Goal: Task Accomplishment & Management: Complete application form

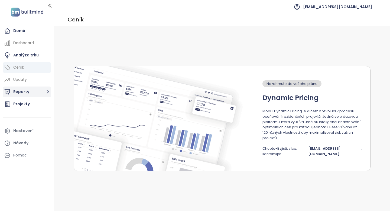
click at [18, 90] on button "Reporty" at bounding box center [27, 91] width 48 height 11
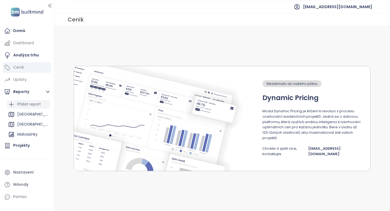
click at [24, 105] on div "Přidat report" at bounding box center [29, 104] width 24 height 7
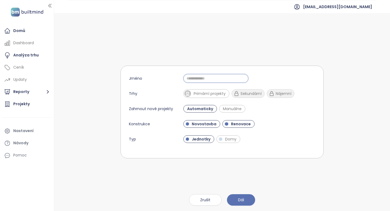
click at [208, 79] on input "Jméno" at bounding box center [215, 78] width 65 height 9
type input "********"
click at [202, 126] on span "Novostavba" at bounding box center [204, 123] width 30 height 5
click at [222, 140] on span "Domy" at bounding box center [230, 138] width 17 height 5
click at [203, 125] on span "Novostavba" at bounding box center [203, 123] width 28 height 5
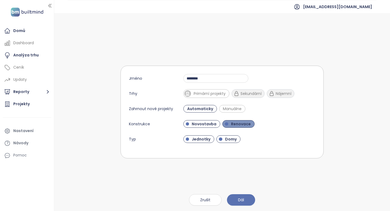
click at [236, 124] on span "Renovace" at bounding box center [240, 123] width 25 height 5
click at [199, 138] on span "Jednotky" at bounding box center [201, 138] width 24 height 5
click at [241, 201] on span "Dál" at bounding box center [241, 200] width 6 height 6
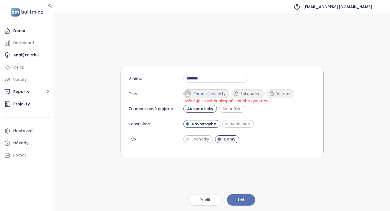
click at [212, 94] on span "Primární projekty" at bounding box center [209, 93] width 37 height 5
click at [239, 199] on span "Dál" at bounding box center [241, 200] width 6 height 6
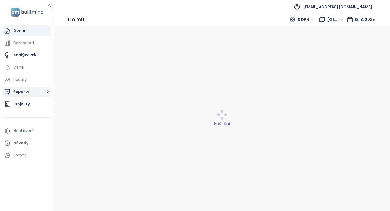
click at [35, 92] on button "Reporty" at bounding box center [27, 91] width 48 height 11
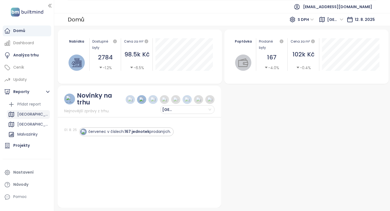
click at [29, 112] on div "[GEOGRAPHIC_DATA]" at bounding box center [32, 114] width 31 height 7
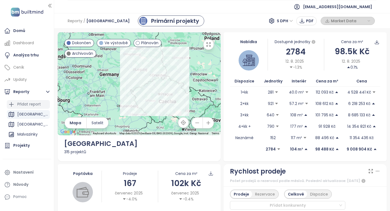
click at [35, 105] on div "Přidat report" at bounding box center [29, 104] width 24 height 7
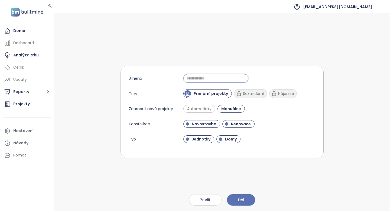
click at [192, 76] on input "Jméno" at bounding box center [215, 78] width 65 height 9
type input "********"
click at [201, 108] on span "Automaticky" at bounding box center [199, 108] width 30 height 5
click at [229, 123] on span "Renovace" at bounding box center [240, 123] width 25 height 5
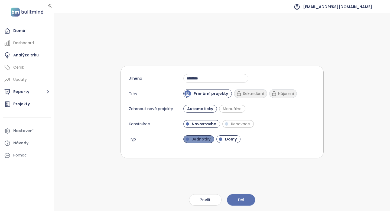
click at [204, 139] on span "Jednotky" at bounding box center [201, 138] width 24 height 5
click at [242, 200] on span "Dál" at bounding box center [241, 200] width 6 height 6
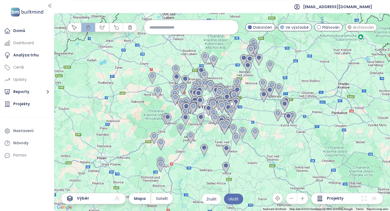
click at [168, 29] on input at bounding box center [191, 27] width 83 height 12
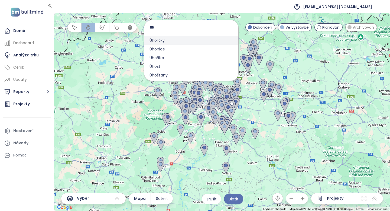
type input "***"
click at [170, 36] on span "Úholičky" at bounding box center [157, 40] width 26 height 9
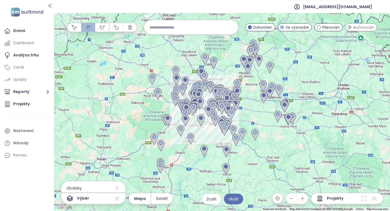
click at [183, 28] on input at bounding box center [191, 27] width 83 height 12
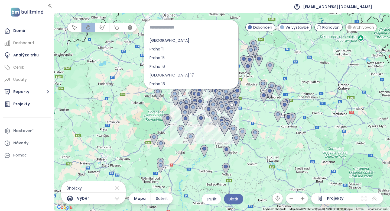
click at [189, 28] on input at bounding box center [191, 27] width 83 height 12
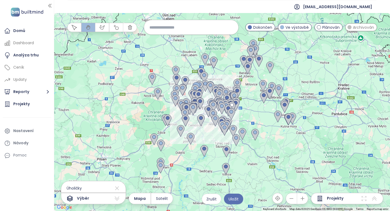
click at [187, 28] on input at bounding box center [191, 27] width 83 height 12
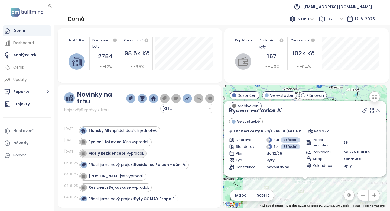
click at [108, 153] on strong "Mcely Rezidence" at bounding box center [104, 152] width 33 height 5
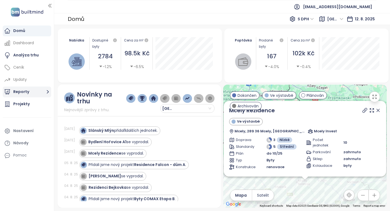
click at [22, 93] on button "Reporty" at bounding box center [27, 91] width 48 height 11
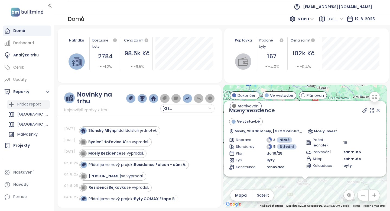
click at [25, 105] on div "Přidat report" at bounding box center [29, 104] width 24 height 7
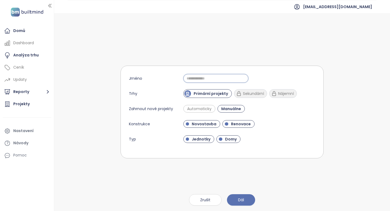
click at [199, 80] on input "Jméno" at bounding box center [215, 78] width 65 height 9
type input "********"
click at [197, 108] on span "Automaticky" at bounding box center [199, 108] width 30 height 5
click at [232, 125] on span "Renovace" at bounding box center [240, 123] width 25 height 5
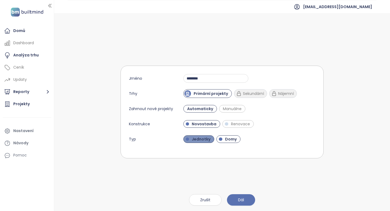
click at [190, 141] on span "Jednotky" at bounding box center [201, 138] width 24 height 5
click at [239, 197] on span "Dál" at bounding box center [241, 200] width 6 height 6
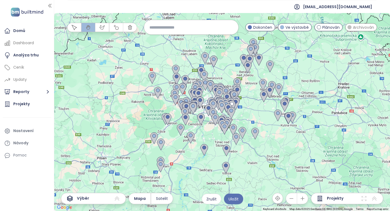
click at [181, 29] on input at bounding box center [191, 27] width 83 height 12
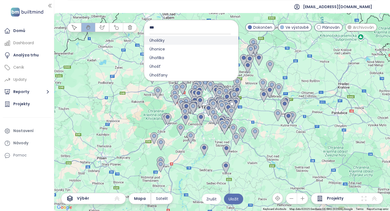
type input "***"
click at [157, 39] on span "Úholičky" at bounding box center [157, 40] width 26 height 9
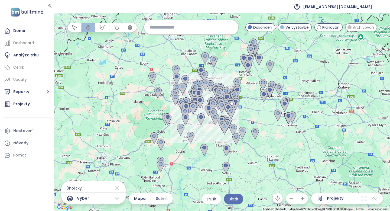
click at [303, 199] on icon "button" at bounding box center [302, 198] width 5 height 5
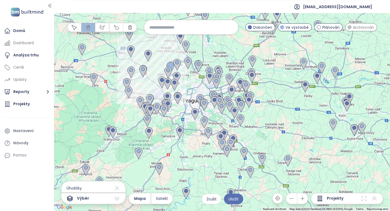
click at [303, 199] on icon "button" at bounding box center [302, 198] width 5 height 5
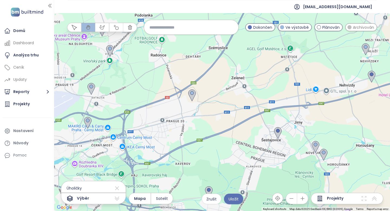
drag, startPoint x: 200, startPoint y: 97, endPoint x: 390, endPoint y: 203, distance: 216.9
click at [390, 203] on div at bounding box center [222, 112] width 336 height 198
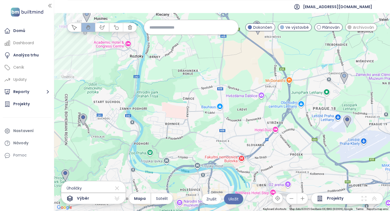
drag, startPoint x: 94, startPoint y: 63, endPoint x: 390, endPoint y: 100, distance: 297.8
click at [390, 100] on div at bounding box center [222, 112] width 336 height 198
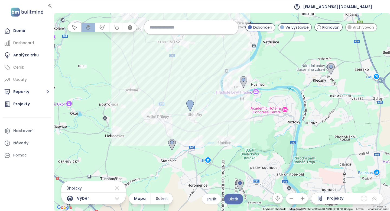
drag, startPoint x: 82, startPoint y: 57, endPoint x: 238, endPoint y: 124, distance: 170.3
click at [238, 124] on div at bounding box center [222, 112] width 336 height 198
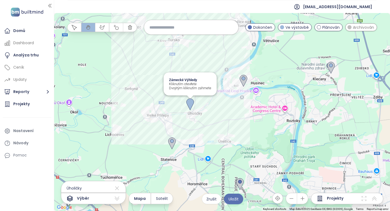
click at [191, 102] on img at bounding box center [190, 104] width 8 height 12
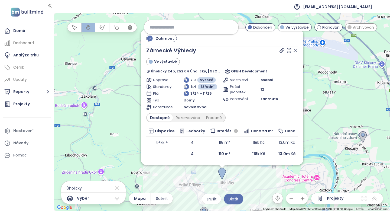
click at [296, 49] on icon at bounding box center [295, 50] width 5 height 5
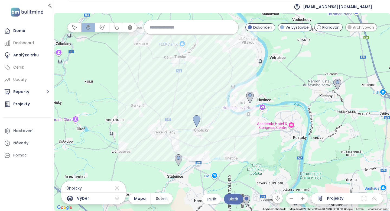
drag, startPoint x: 229, startPoint y: 132, endPoint x: 204, endPoint y: 79, distance: 58.9
click at [204, 79] on div at bounding box center [222, 112] width 336 height 198
click at [116, 29] on icon "button" at bounding box center [115, 27] width 5 height 5
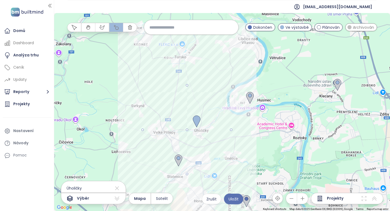
drag, startPoint x: 188, startPoint y: 130, endPoint x: 158, endPoint y: 163, distance: 44.7
click at [158, 163] on div at bounding box center [222, 112] width 336 height 198
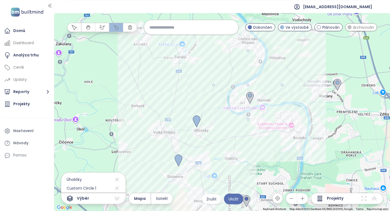
drag, startPoint x: 247, startPoint y: 85, endPoint x: 217, endPoint y: 98, distance: 32.8
click at [217, 98] on div at bounding box center [222, 112] width 336 height 198
click at [294, 200] on icon "button" at bounding box center [291, 198] width 5 height 5
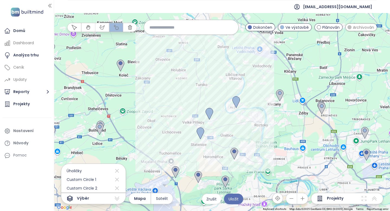
click at [356, 28] on span "Archivován" at bounding box center [363, 27] width 21 height 6
click at [325, 26] on span "Plánován" at bounding box center [330, 27] width 17 height 6
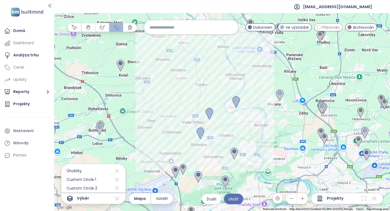
click at [325, 26] on span "Plánován" at bounding box center [330, 27] width 17 height 6
drag, startPoint x: 218, startPoint y: 135, endPoint x: 239, endPoint y: 157, distance: 30.1
click at [239, 157] on div at bounding box center [222, 112] width 336 height 198
click at [229, 153] on div at bounding box center [222, 112] width 336 height 198
click at [236, 152] on div at bounding box center [222, 112] width 336 height 198
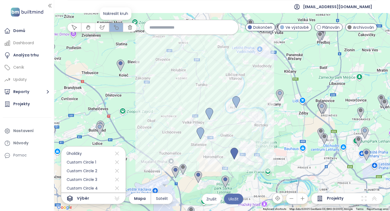
click at [118, 28] on icon "button" at bounding box center [115, 27] width 5 height 5
click at [74, 28] on icon "button" at bounding box center [74, 27] width 5 height 5
click at [228, 154] on div at bounding box center [222, 112] width 336 height 198
click at [232, 197] on span "Uložit" at bounding box center [234, 199] width 10 height 6
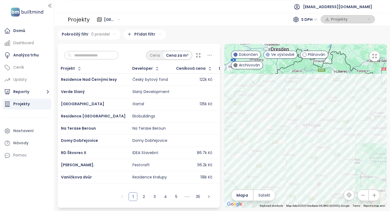
click at [144, 34] on html "Domů Dashboard Analýza trhu Ceník Updaty Reporty Projekty Nastavení Návody Pomo…" at bounding box center [195, 105] width 390 height 211
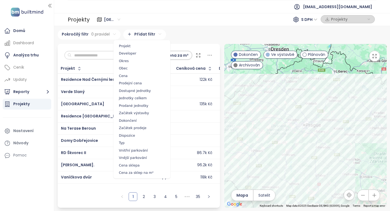
click at [108, 36] on html "Domů Dashboard Analýza trhu Ceník Updaty Reporty Projekty Nastavení Návody Pomo…" at bounding box center [195, 105] width 390 height 211
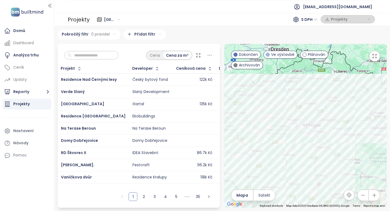
click at [108, 36] on html "Domů Dashboard Analýza trhu Ceník Updaty Reporty Projekty Nastavení Návody Pomo…" at bounding box center [195, 105] width 390 height 211
click at [60, 48] on html "Domů Dashboard Analýza trhu Ceník Updaty Reporty Projekty Nastavení Návody Pomo…" at bounding box center [195, 105] width 390 height 211
click at [65, 60] on span "Přidat pravidlo" at bounding box center [72, 58] width 25 height 5
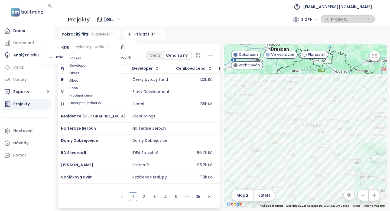
click at [95, 46] on html "Domů Dashboard Analýza trhu Ceník Updaty Reporty Projekty Nastavení Návody Pomo…" at bounding box center [195, 105] width 390 height 211
click at [121, 47] on html "Domů Dashboard Analýza trhu Ceník Updaty Reporty Projekty Nastavení Návody Pomo…" at bounding box center [195, 105] width 390 height 211
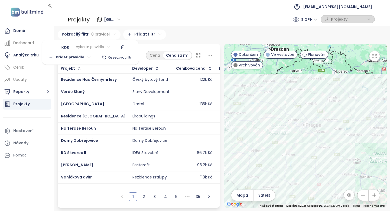
click at [121, 48] on icon "button" at bounding box center [123, 47] width 4 height 4
click at [153, 34] on html "Domů Dashboard Analýza trhu Ceník Updaty Reporty Projekty Nastavení Návody Pomo…" at bounding box center [195, 105] width 390 height 211
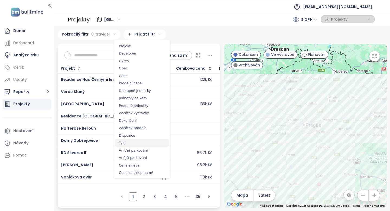
click at [127, 141] on span "Typ" at bounding box center [142, 143] width 54 height 8
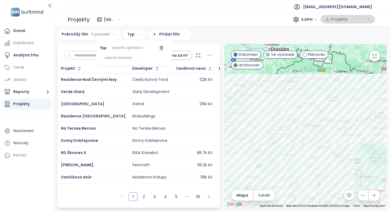
click at [133, 48] on html "Domů Dashboard Analýza trhu Ceník Updaty Reporty Projekty Nastavení Návody Pomo…" at bounding box center [195, 105] width 390 height 211
click at [162, 48] on line "button" at bounding box center [162, 48] width 0 height 1
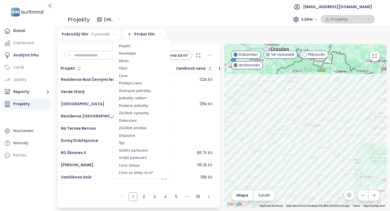
click at [147, 34] on html "Domů Dashboard Analýza trhu Ceník Updaty Reporty Projekty Nastavení Návody Pomo…" at bounding box center [195, 105] width 390 height 211
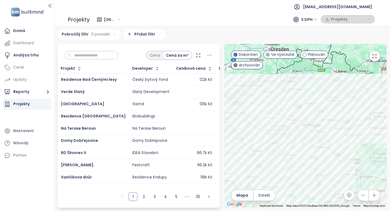
click at [186, 35] on html "Domů Dashboard Analýza trhu Ceník Updaty Reporty Projekty Nastavení Návody Pomo…" at bounding box center [195, 105] width 390 height 211
click at [143, 195] on link "2" at bounding box center [144, 196] width 8 height 8
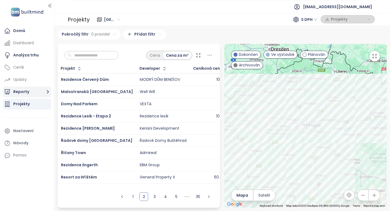
click at [33, 95] on button "Reporty" at bounding box center [27, 91] width 48 height 11
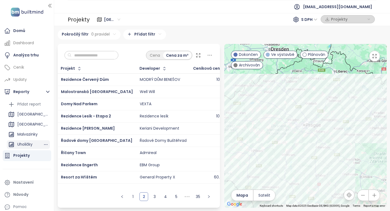
click at [24, 144] on div "Uholičky" at bounding box center [24, 144] width 15 height 7
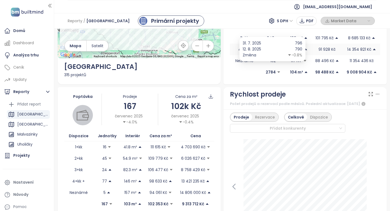
scroll to position [86, 0]
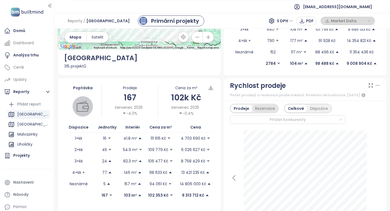
click at [267, 108] on div "Rezervace" at bounding box center [265, 109] width 26 height 8
click at [237, 106] on div "Prodeje" at bounding box center [241, 109] width 20 height 8
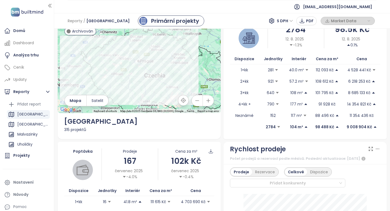
scroll to position [0, 0]
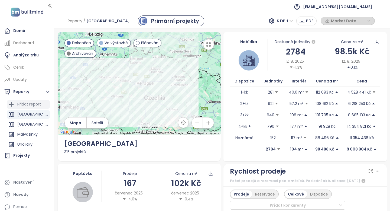
click at [29, 106] on div "Přidat report" at bounding box center [29, 104] width 24 height 7
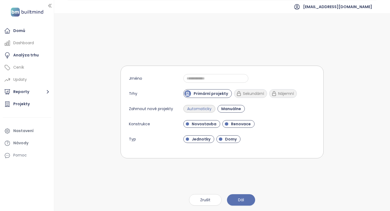
click at [204, 108] on span "Automaticky" at bounding box center [199, 108] width 30 height 5
click at [212, 80] on input "Jméno" at bounding box center [215, 78] width 65 height 9
type input "****"
click at [229, 141] on span "Domy" at bounding box center [230, 138] width 17 height 5
click at [242, 200] on span "Dál" at bounding box center [241, 200] width 6 height 6
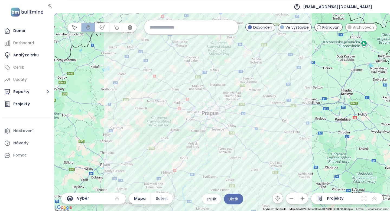
click at [189, 31] on input at bounding box center [191, 27] width 83 height 12
type input "*"
click at [173, 29] on input "*" at bounding box center [191, 27] width 83 height 12
click at [174, 29] on input "*" at bounding box center [191, 27] width 83 height 12
click at [152, 26] on input "*" at bounding box center [191, 27] width 83 height 12
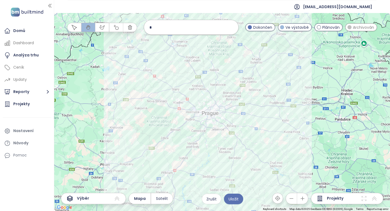
click at [152, 26] on input "*" at bounding box center [191, 27] width 83 height 12
click at [150, 28] on input "*" at bounding box center [191, 27] width 83 height 12
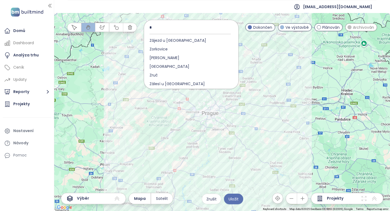
click at [150, 28] on input "*" at bounding box center [191, 27] width 83 height 12
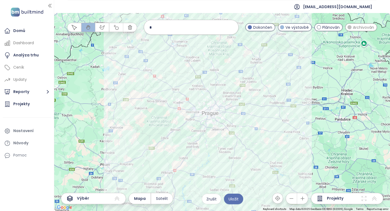
click at [156, 28] on input "*" at bounding box center [191, 27] width 83 height 12
type input "**********"
click at [305, 201] on icon "button" at bounding box center [302, 198] width 5 height 5
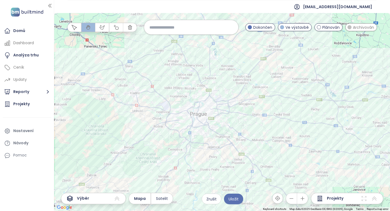
click at [305, 201] on icon "button" at bounding box center [302, 198] width 5 height 5
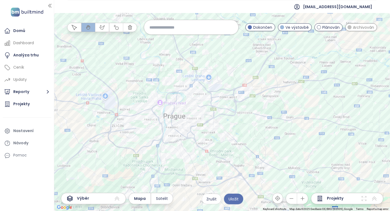
click at [305, 201] on icon "button" at bounding box center [302, 198] width 5 height 5
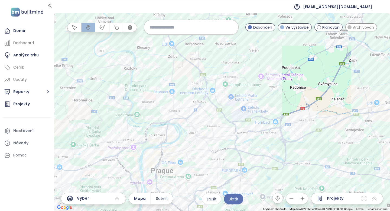
drag, startPoint x: 207, startPoint y: 94, endPoint x: 242, endPoint y: 145, distance: 62.1
click at [242, 145] on div at bounding box center [222, 112] width 336 height 198
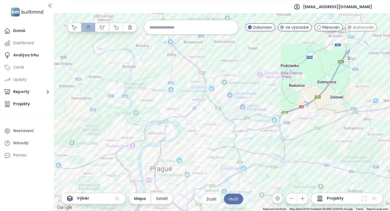
click at [304, 199] on icon "button" at bounding box center [302, 198] width 5 height 5
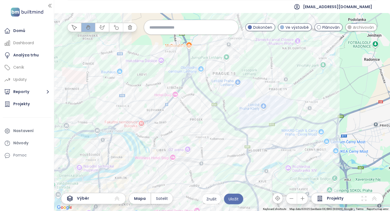
click at [304, 199] on icon "button" at bounding box center [302, 198] width 5 height 5
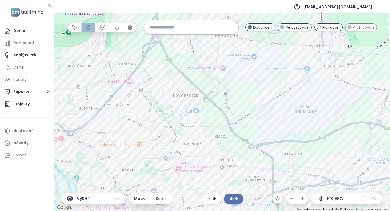
click at [197, 32] on input at bounding box center [191, 27] width 83 height 12
type input "*"
click at [220, 118] on div at bounding box center [222, 112] width 336 height 198
drag, startPoint x: 319, startPoint y: 100, endPoint x: 285, endPoint y: 98, distance: 34.2
click at [285, 98] on div at bounding box center [222, 112] width 336 height 198
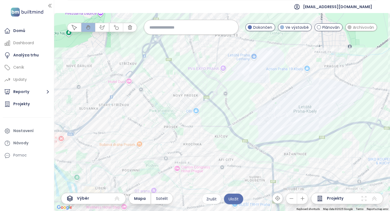
click at [252, 73] on div at bounding box center [222, 112] width 336 height 198
drag, startPoint x: 342, startPoint y: 59, endPoint x: 313, endPoint y: 63, distance: 29.6
click at [313, 63] on div at bounding box center [222, 112] width 336 height 198
click at [293, 199] on icon "button" at bounding box center [291, 198] width 5 height 5
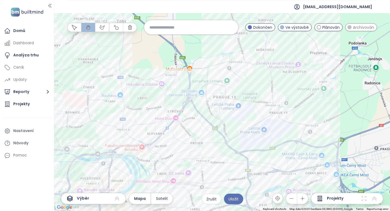
drag, startPoint x: 347, startPoint y: 72, endPoint x: 346, endPoint y: 96, distance: 24.1
click at [346, 96] on div at bounding box center [222, 112] width 336 height 198
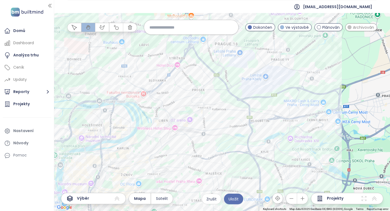
drag, startPoint x: 261, startPoint y: 159, endPoint x: 262, endPoint y: 105, distance: 54.2
click at [262, 105] on div at bounding box center [222, 112] width 336 height 198
click at [304, 199] on icon "button" at bounding box center [302, 198] width 5 height 5
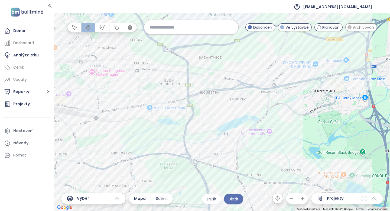
drag, startPoint x: 294, startPoint y: 159, endPoint x: 205, endPoint y: 122, distance: 97.3
click at [205, 122] on div at bounding box center [222, 112] width 336 height 198
click at [304, 199] on icon "button" at bounding box center [302, 198] width 5 height 5
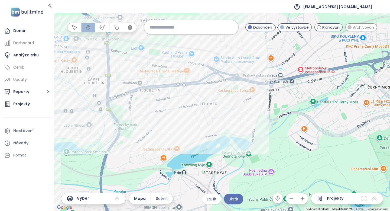
drag, startPoint x: 259, startPoint y: 173, endPoint x: 212, endPoint y: 188, distance: 48.5
click at [213, 189] on div at bounding box center [222, 112] width 336 height 198
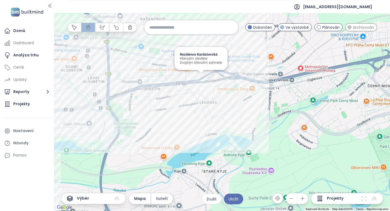
click at [203, 77] on div "Rezidence Kardašovská Kliknutím otevřete Dvojitým kliknutím zahrnete" at bounding box center [222, 112] width 336 height 198
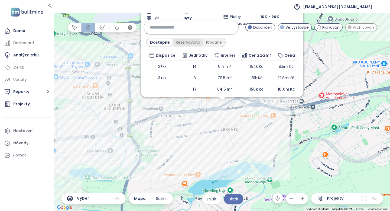
click at [183, 42] on div "Rezervováno" at bounding box center [188, 42] width 30 height 8
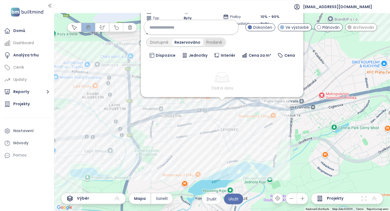
click at [210, 40] on div "Prodané" at bounding box center [214, 42] width 22 height 8
click at [264, 116] on div "Zahrnout Rezidence Kardašovská Dokončen 10 % zaplatíte teď, zbytek až po kolaud…" at bounding box center [222, 112] width 336 height 198
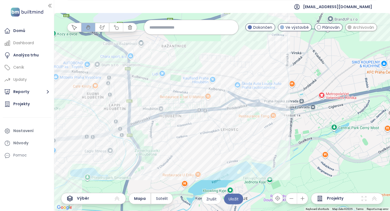
click at [295, 198] on button "button" at bounding box center [291, 198] width 11 height 11
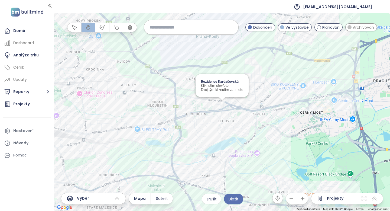
click at [221, 107] on div "Rezidence Kardašovská Kliknutím otevřete Dvojitým kliknutím zahrnete" at bounding box center [222, 112] width 336 height 198
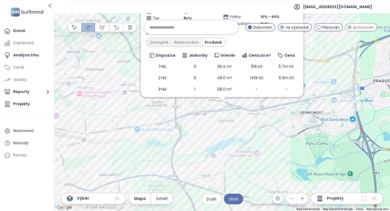
click at [291, 199] on icon "button" at bounding box center [291, 198] width 5 height 5
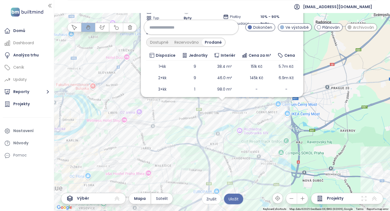
click at [224, 104] on div "Zahrnout Rezidence Kardašovská Dokončen 10 % zaplatíte teď, zbytek až po kolaud…" at bounding box center [222, 112] width 336 height 198
click at [229, 132] on div "Zahrnout Rezidence Kardašovská Dokončen 10 % zaplatíte teď, zbytek až po kolaud…" at bounding box center [222, 112] width 336 height 198
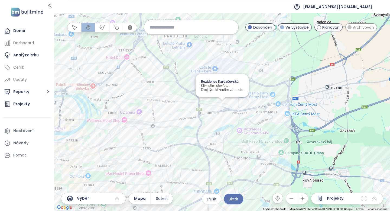
click at [223, 103] on div "Rezidence Kardašovská Kliknutím otevřete Dvojitým kliknutím zahrnete" at bounding box center [222, 112] width 336 height 198
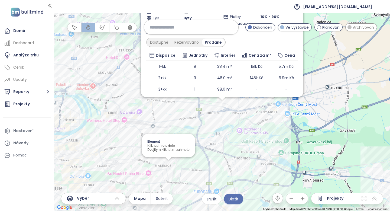
click at [168, 168] on div "Zahrnout Rezidence Kardašovská Dokončen 10 % zaplatíte teď, zbytek až po kolaud…" at bounding box center [222, 112] width 336 height 198
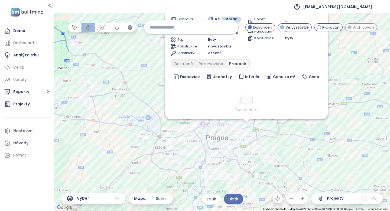
click at [307, 200] on button "button" at bounding box center [302, 198] width 11 height 11
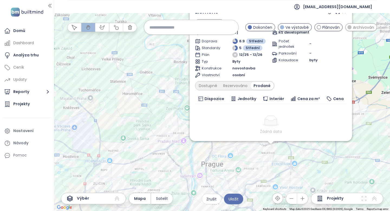
click at [307, 200] on button "button" at bounding box center [302, 198] width 11 height 11
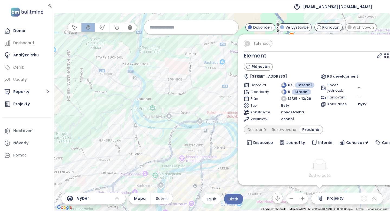
drag, startPoint x: 353, startPoint y: 46, endPoint x: 299, endPoint y: 52, distance: 55.1
click at [299, 52] on div "Zahrnout Element Plánován Dřevčická 44, 108 00 Praha 10, Czechia RS development…" at bounding box center [320, 120] width 152 height 161
click at [189, 103] on div "Zahrnout Element Plánován Dřevčická 44, 108 00 Praha 10, Czechia RS development…" at bounding box center [222, 112] width 336 height 198
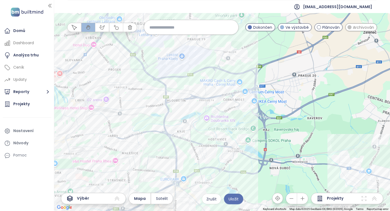
drag, startPoint x: 260, startPoint y: 146, endPoint x: 111, endPoint y: 107, distance: 154.5
click at [111, 107] on div at bounding box center [222, 112] width 336 height 198
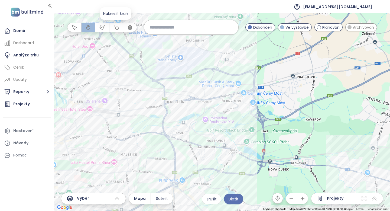
click at [117, 26] on icon "button" at bounding box center [115, 27] width 5 height 5
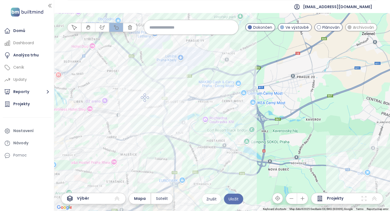
click at [146, 95] on div at bounding box center [222, 112] width 336 height 198
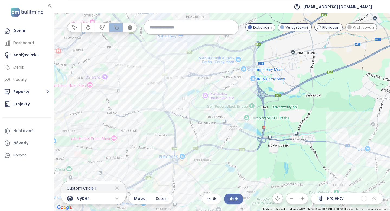
click at [118, 188] on icon at bounding box center [117, 188] width 7 height 9
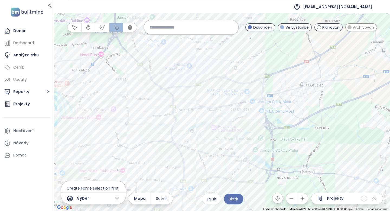
drag, startPoint x: 251, startPoint y: 170, endPoint x: 145, endPoint y: 90, distance: 132.2
click at [145, 90] on div at bounding box center [222, 112] width 336 height 198
click at [293, 197] on icon "button" at bounding box center [291, 198] width 5 height 5
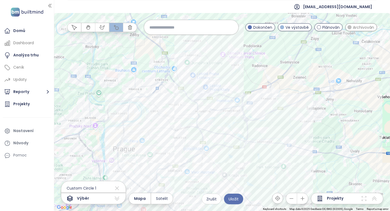
click at [293, 197] on icon "button" at bounding box center [291, 198] width 5 height 5
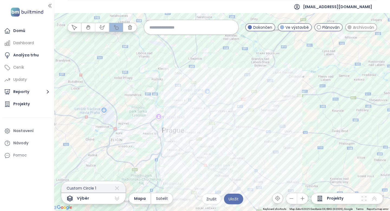
click at [116, 187] on icon at bounding box center [117, 188] width 7 height 9
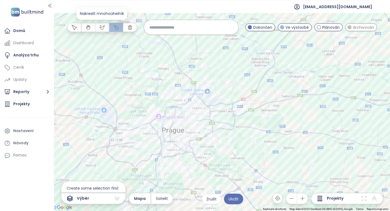
click at [102, 28] on icon "button" at bounding box center [101, 27] width 5 height 5
click at [305, 199] on icon "button" at bounding box center [302, 198] width 5 height 5
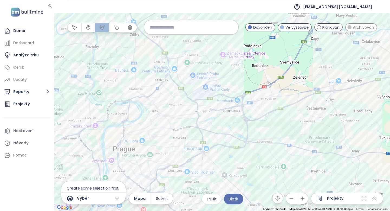
click at [305, 199] on icon "button" at bounding box center [302, 198] width 5 height 5
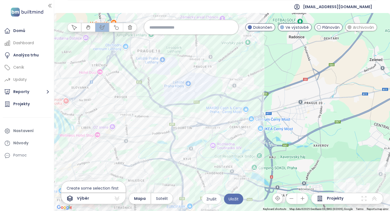
drag, startPoint x: 137, startPoint y: 85, endPoint x: 136, endPoint y: 103, distance: 18.5
click at [136, 103] on div at bounding box center [222, 112] width 336 height 198
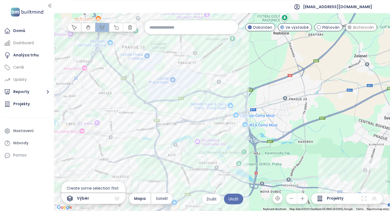
drag, startPoint x: 246, startPoint y: 188, endPoint x: 231, endPoint y: 184, distance: 15.6
click at [231, 184] on div at bounding box center [222, 112] width 336 height 198
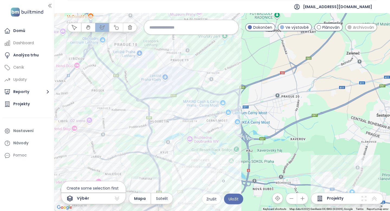
drag, startPoint x: 231, startPoint y: 184, endPoint x: 223, endPoint y: 181, distance: 8.6
click at [223, 181] on div at bounding box center [222, 112] width 336 height 198
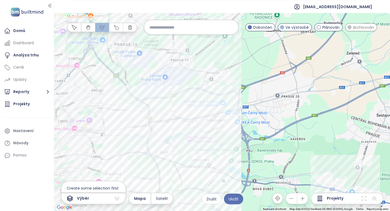
click at [119, 137] on div at bounding box center [222, 112] width 336 height 198
click at [128, 84] on div at bounding box center [222, 112] width 336 height 198
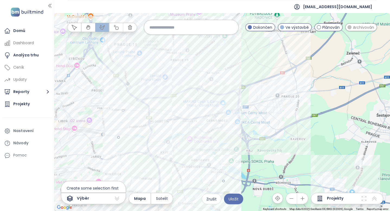
click at [263, 88] on div at bounding box center [222, 112] width 336 height 198
click at [224, 181] on div at bounding box center [222, 112] width 336 height 198
click at [221, 176] on div at bounding box center [222, 112] width 336 height 198
click at [219, 174] on div at bounding box center [222, 112] width 336 height 198
click at [236, 198] on span "Uložit" at bounding box center [234, 199] width 10 height 6
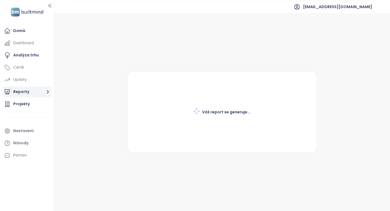
click at [37, 92] on button "Reporty" at bounding box center [27, 91] width 48 height 11
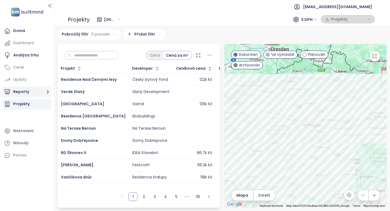
click at [41, 93] on button "Reporty" at bounding box center [27, 91] width 48 height 11
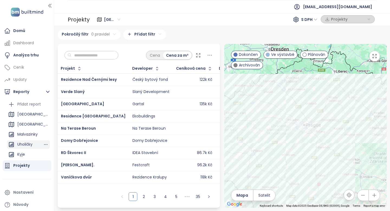
click at [26, 142] on div "Uholičky" at bounding box center [24, 144] width 15 height 7
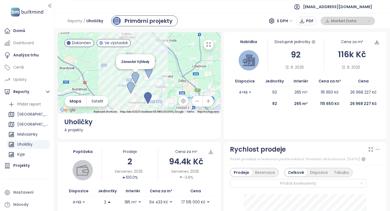
click at [137, 78] on img at bounding box center [136, 78] width 8 height 12
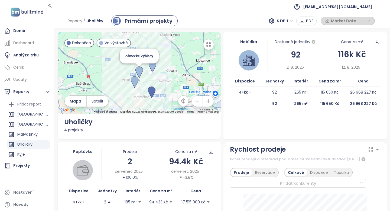
click at [140, 68] on img at bounding box center [139, 72] width 8 height 12
click at [140, 66] on div "To navigate, press the arrow keys. Zámecké Výhledy" at bounding box center [139, 72] width 163 height 81
click at [138, 72] on img at bounding box center [139, 72] width 8 height 12
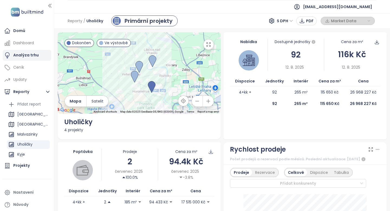
click at [27, 57] on div "Analýza trhu" at bounding box center [25, 55] width 25 height 7
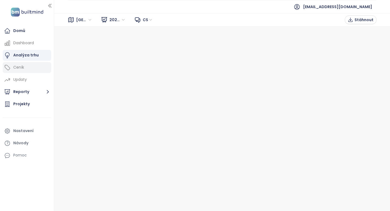
click at [21, 67] on div "Ceník" at bounding box center [18, 67] width 11 height 7
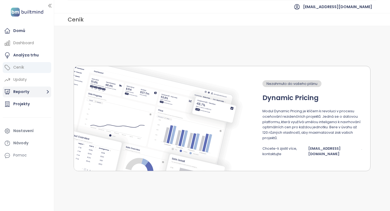
click at [22, 91] on button "Reporty" at bounding box center [27, 91] width 48 height 11
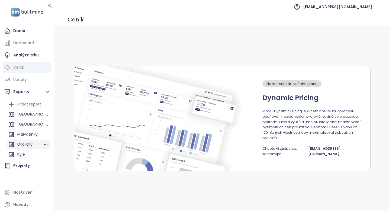
click at [23, 143] on div "Uholičky" at bounding box center [24, 144] width 15 height 7
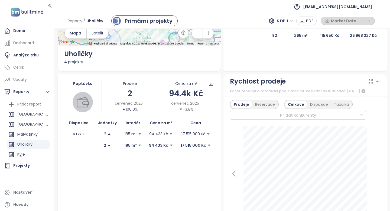
scroll to position [68, 0]
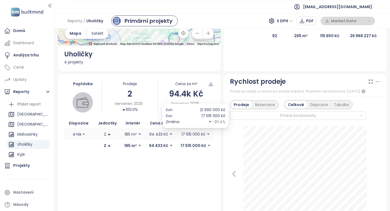
click at [201, 137] on p "17 515 000 Kč" at bounding box center [193, 134] width 24 height 6
click at [206, 135] on icon "caret-down" at bounding box center [208, 134] width 4 height 4
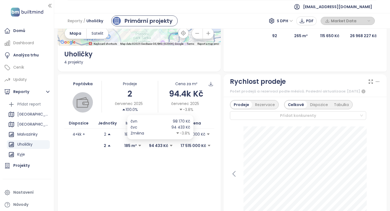
click at [155, 146] on p "94 433 Kč" at bounding box center [158, 145] width 19 height 6
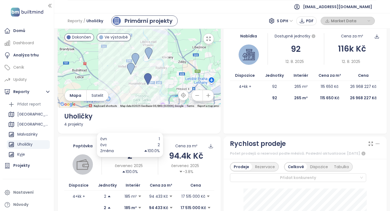
scroll to position [5, 0]
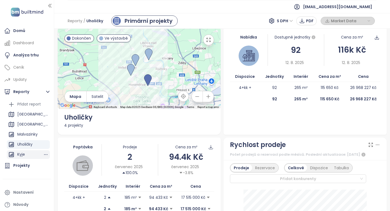
click at [22, 154] on div "Kyje" at bounding box center [21, 154] width 8 height 7
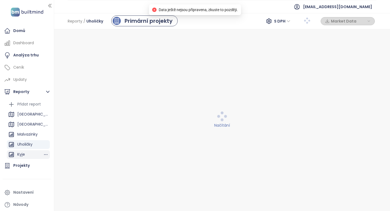
scroll to position [0, 0]
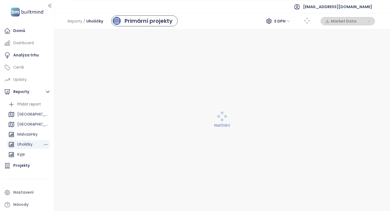
click at [28, 143] on div "Uholičky" at bounding box center [24, 144] width 15 height 7
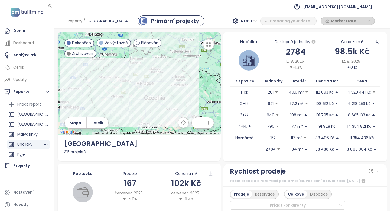
click at [30, 142] on div "Uholičky" at bounding box center [24, 144] width 15 height 7
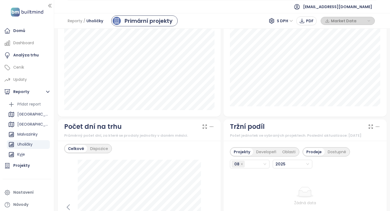
scroll to position [594, 0]
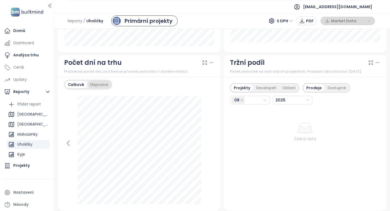
click at [100, 83] on div "Dispozice" at bounding box center [99, 85] width 24 height 8
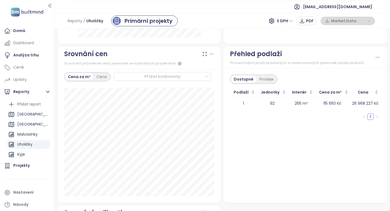
scroll to position [794, 0]
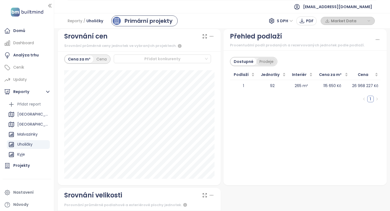
click at [269, 65] on div "Prodeje" at bounding box center [267, 62] width 20 height 8
click at [305, 20] on icon "button" at bounding box center [301, 20] width 5 height 5
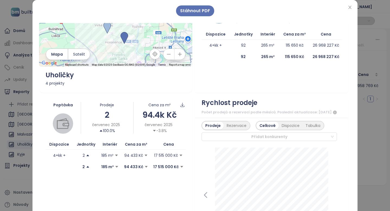
scroll to position [0, 0]
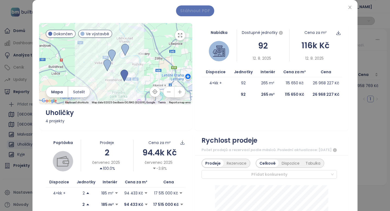
click at [204, 8] on span "Stáhnout PDF" at bounding box center [195, 10] width 30 height 7
click at [351, 6] on icon "close" at bounding box center [350, 7] width 4 height 4
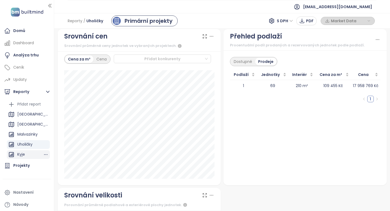
click at [22, 155] on div "Kyje" at bounding box center [21, 154] width 8 height 7
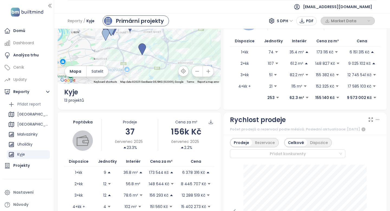
scroll to position [13, 0]
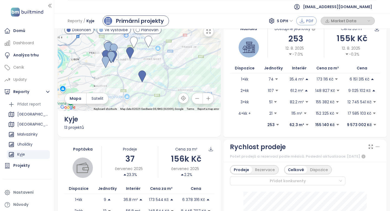
click at [307, 20] on span "PDF" at bounding box center [310, 21] width 8 height 6
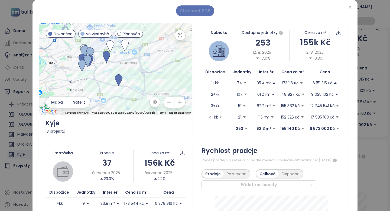
click at [197, 11] on span "Stáhnout PDF" at bounding box center [195, 10] width 30 height 7
click at [351, 8] on icon "close" at bounding box center [350, 7] width 4 height 4
